Goal: Task Accomplishment & Management: Use online tool/utility

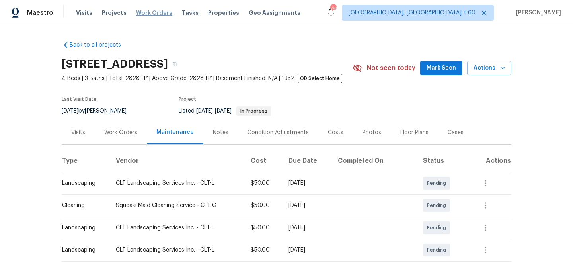
drag, startPoint x: 0, startPoint y: 0, endPoint x: 148, endPoint y: 15, distance: 148.4
click at [148, 15] on span "Work Orders" at bounding box center [154, 13] width 36 height 8
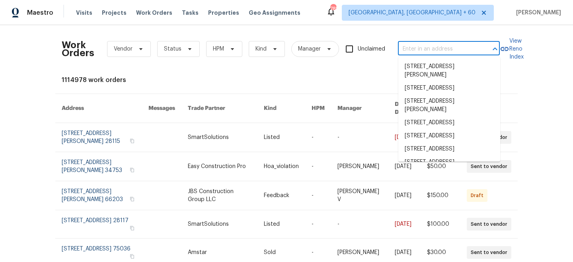
click at [440, 43] on input "text" at bounding box center [438, 49] width 80 height 12
paste input "[STREET_ADDRESS]"
type input "[STREET_ADDRESS]"
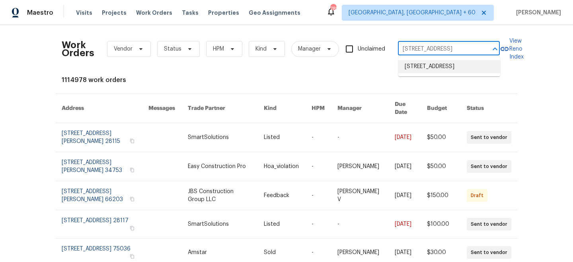
click at [436, 71] on li "[STREET_ADDRESS]" at bounding box center [449, 66] width 102 height 13
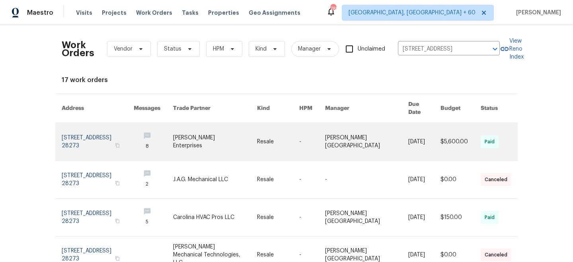
click at [222, 138] on link at bounding box center [215, 141] width 84 height 37
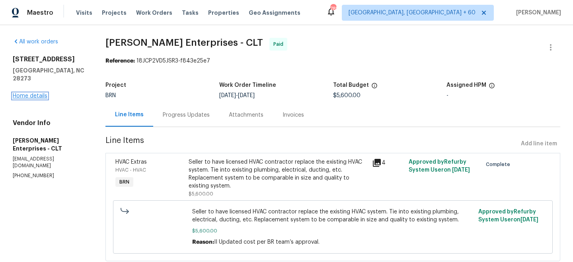
click at [35, 93] on link "Home details" at bounding box center [30, 96] width 35 height 6
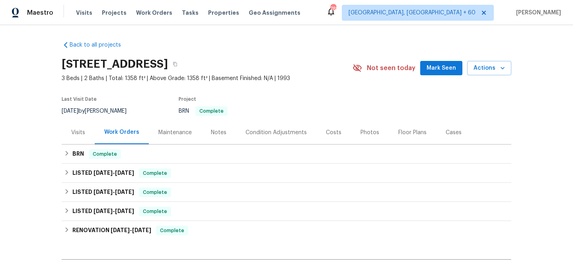
click at [182, 135] on div "Maintenance" at bounding box center [174, 133] width 33 height 8
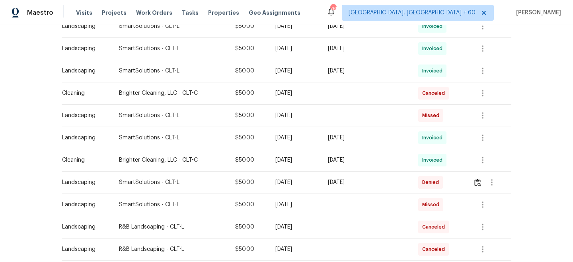
scroll to position [337, 0]
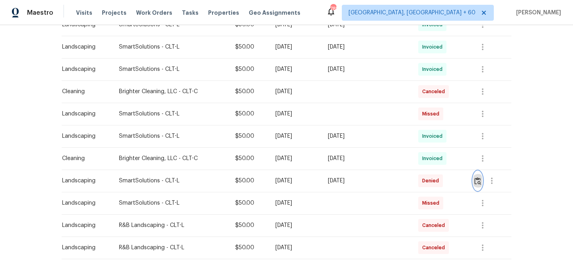
click at [480, 181] on img "button" at bounding box center [477, 181] width 7 height 8
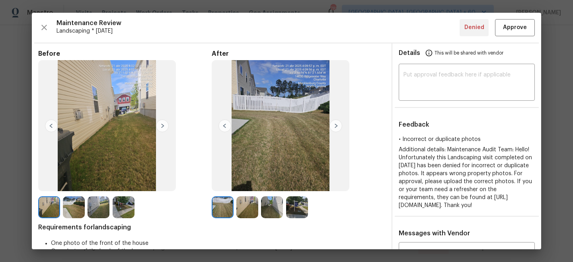
click at [162, 129] on img at bounding box center [162, 125] width 13 height 13
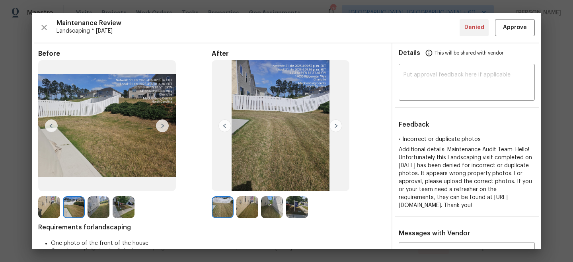
click at [162, 129] on img at bounding box center [162, 125] width 13 height 13
